Goal: Feedback & Contribution: Leave review/rating

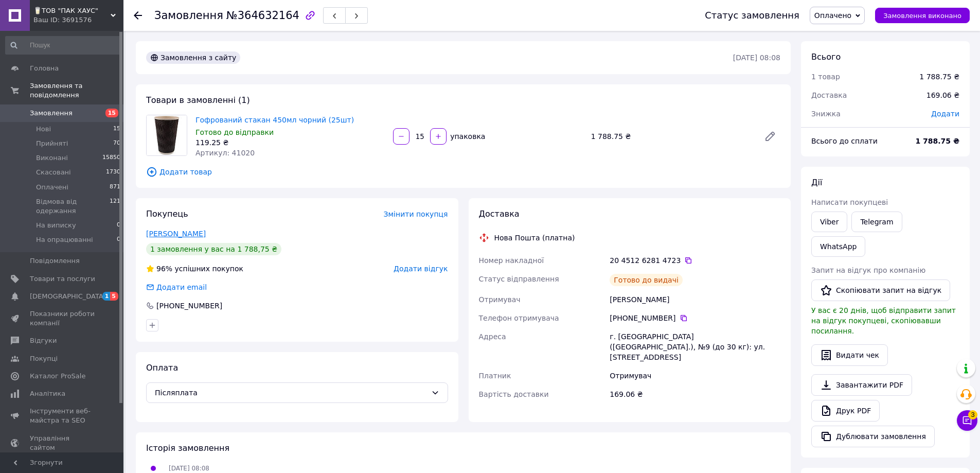
click at [179, 235] on link "[PERSON_NAME]" at bounding box center [176, 233] width 60 height 8
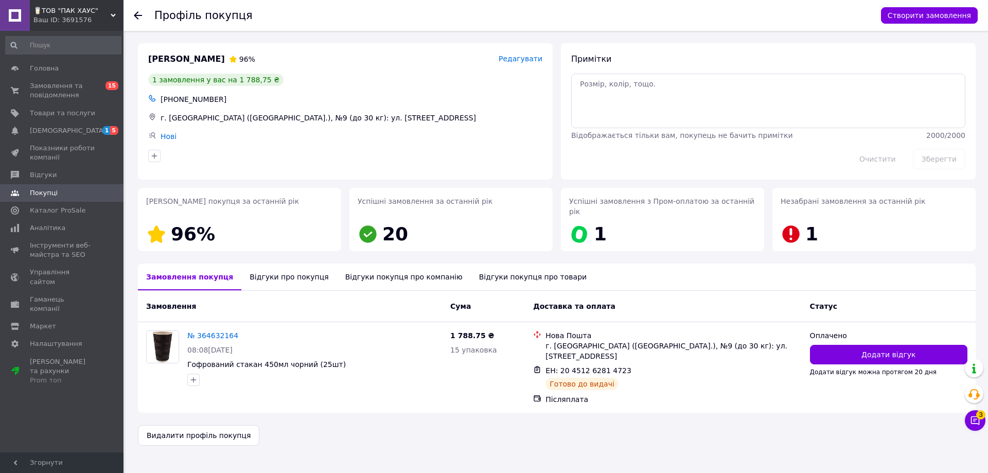
click at [268, 270] on div "Відгуки про покупця" at bounding box center [288, 276] width 95 height 27
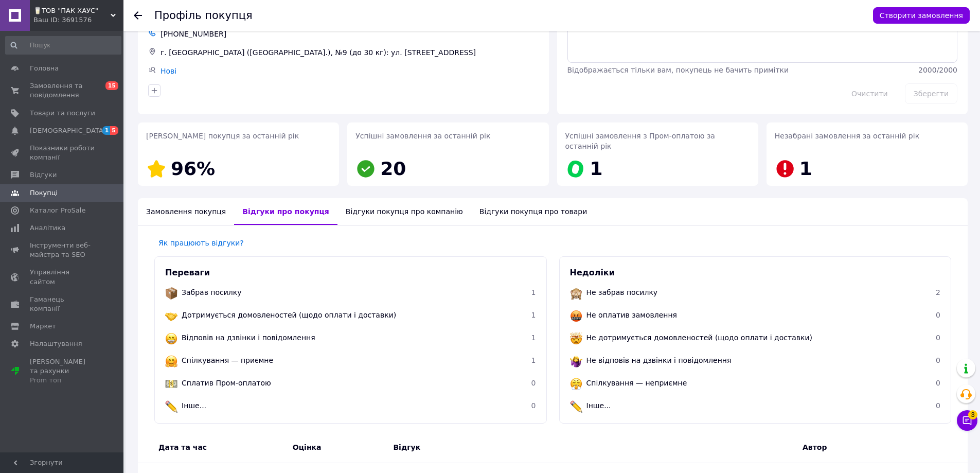
scroll to position [65, 0]
click at [181, 206] on div "Замовлення покупця" at bounding box center [186, 212] width 96 height 27
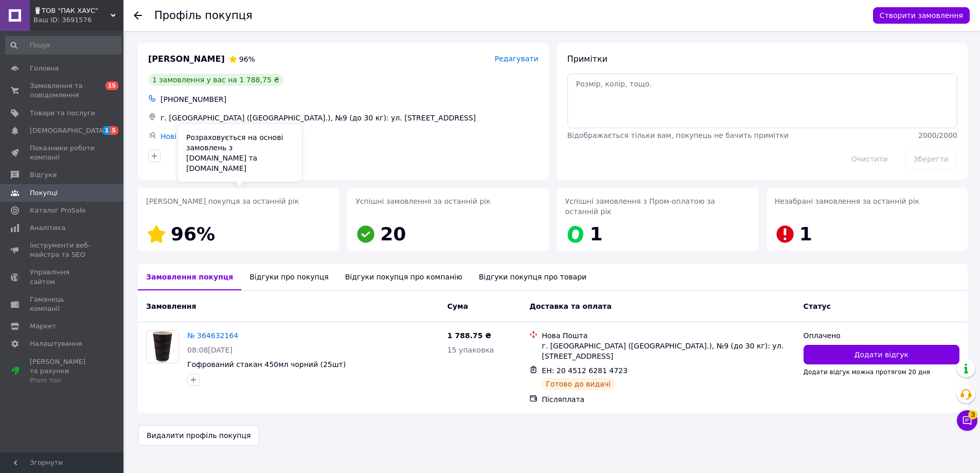
scroll to position [0, 0]
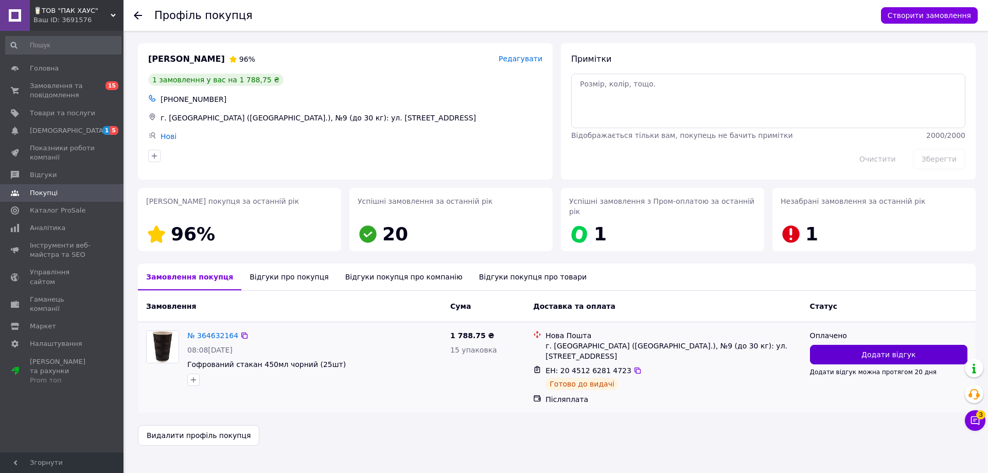
click at [896, 349] on span "Додати відгук" at bounding box center [888, 354] width 54 height 10
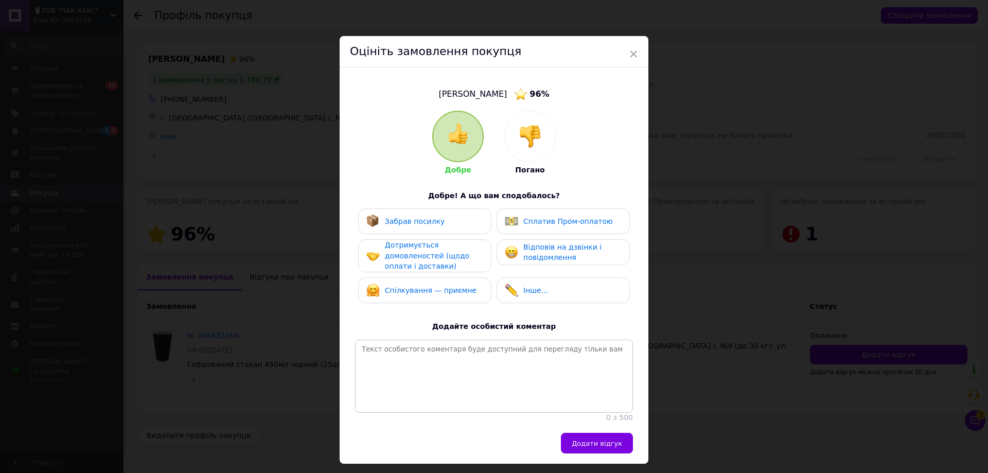
click at [545, 145] on div at bounding box center [530, 136] width 50 height 50
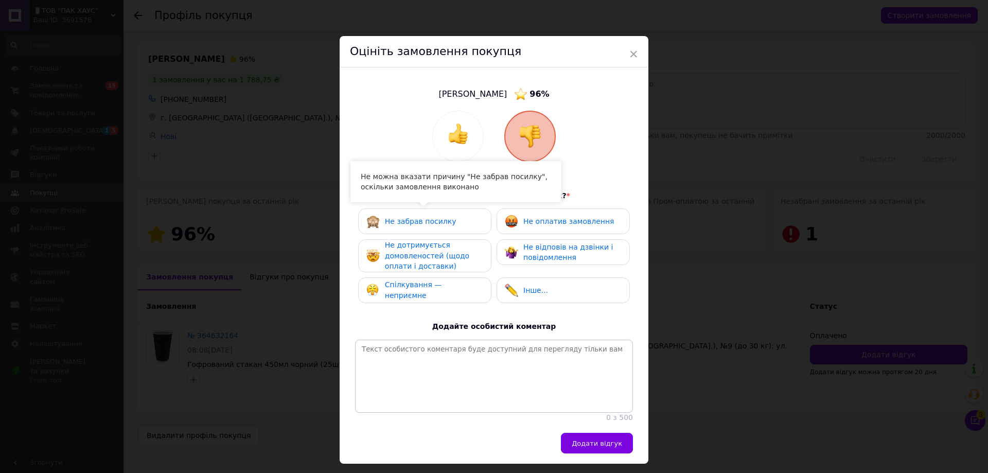
click at [427, 221] on span "Не забрав посилку" at bounding box center [421, 221] width 72 height 8
click at [408, 248] on span "Не дотримується домовленостей (щодо оплати і доставки)" at bounding box center [427, 255] width 84 height 29
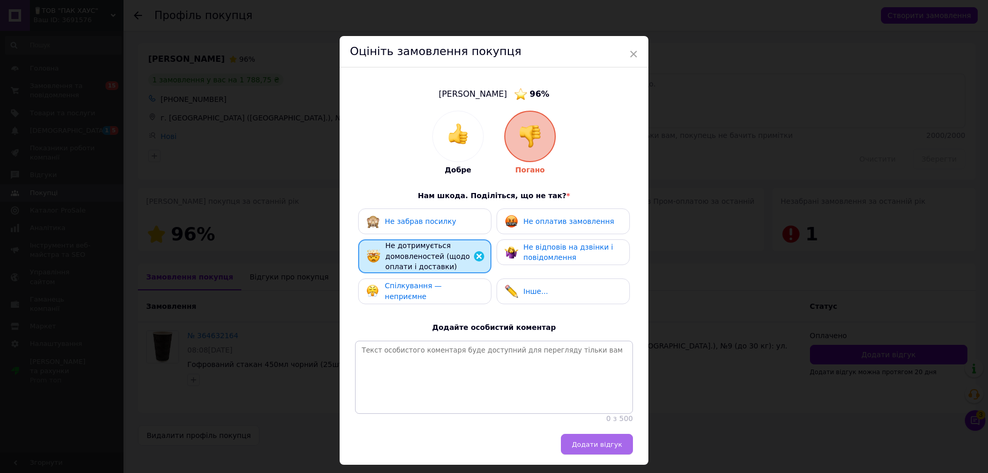
click at [587, 448] on span "Додати відгук" at bounding box center [597, 444] width 50 height 8
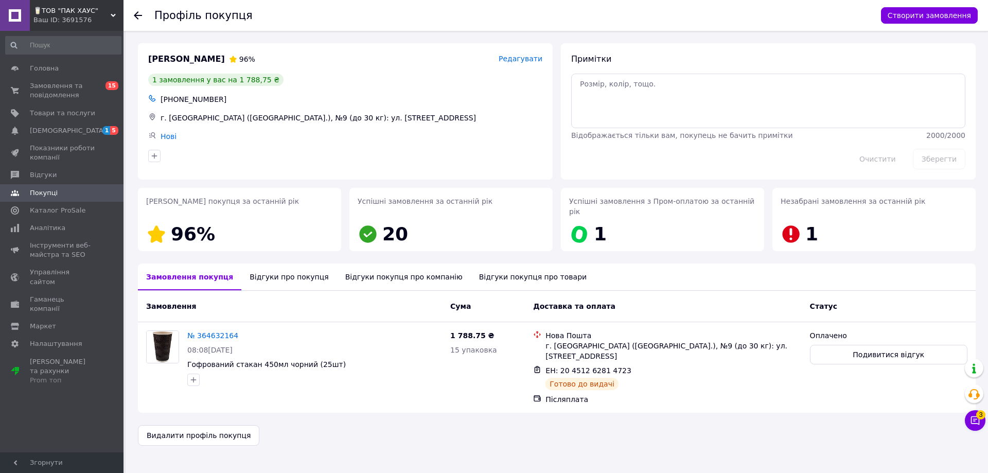
click at [264, 271] on div "Відгуки про покупця" at bounding box center [288, 276] width 95 height 27
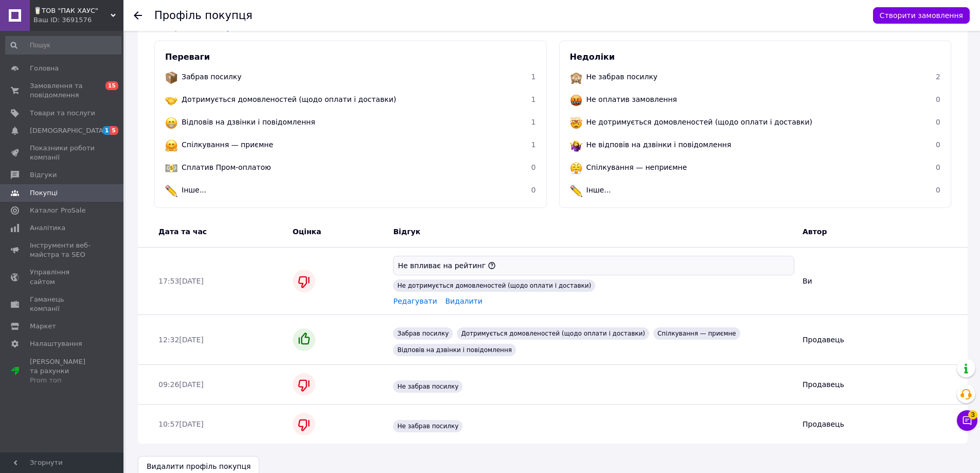
scroll to position [287, 0]
